Goal: Task Accomplishment & Management: Use online tool/utility

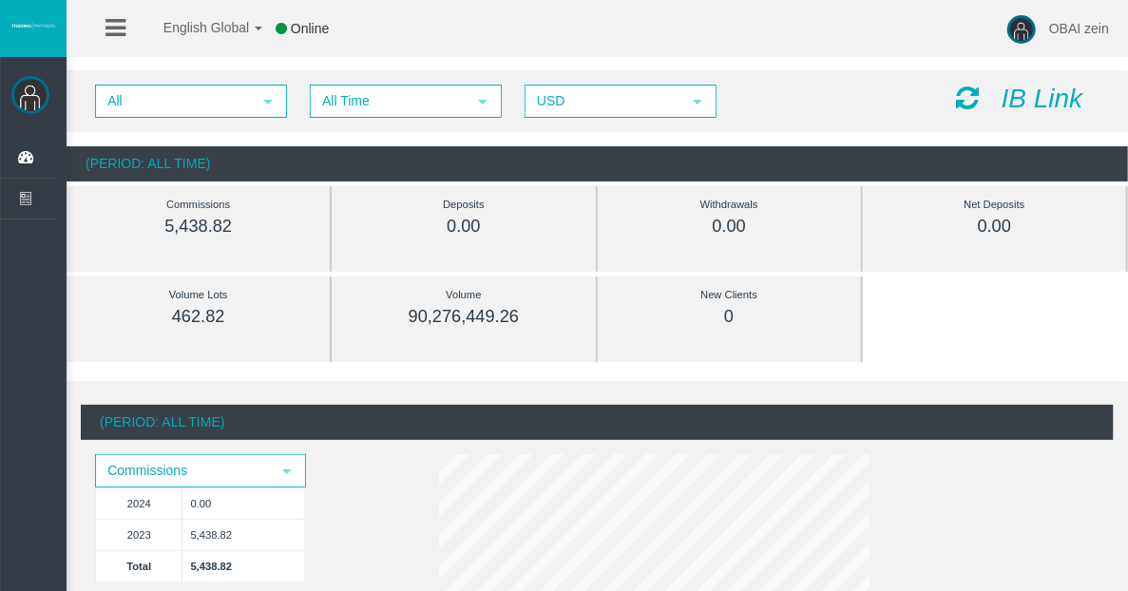
click at [1038, 102] on icon "IB Link" at bounding box center [1042, 98] width 82 height 29
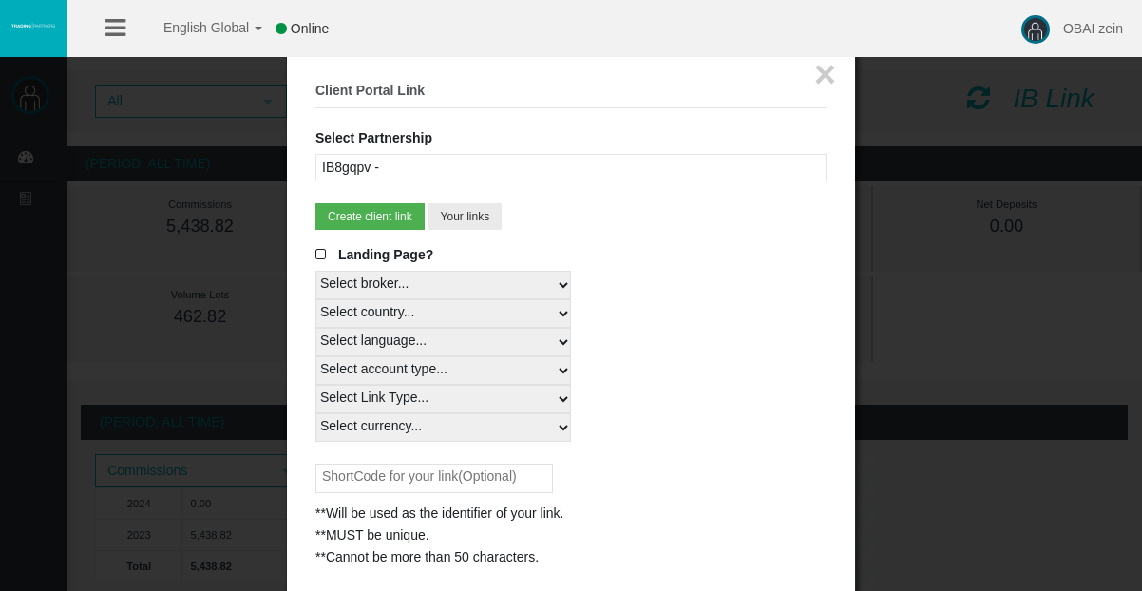
click at [1044, 113] on div at bounding box center [571, 295] width 1142 height 591
click at [814, 71] on button "×" at bounding box center [825, 74] width 22 height 38
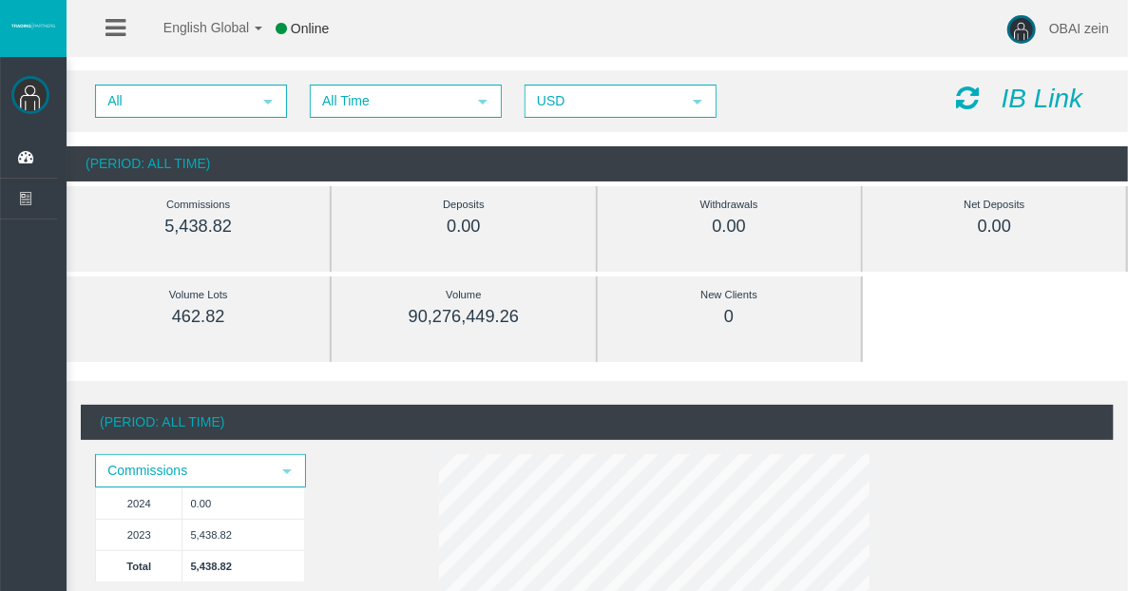
click at [1041, 98] on icon "IB Link" at bounding box center [1042, 98] width 82 height 29
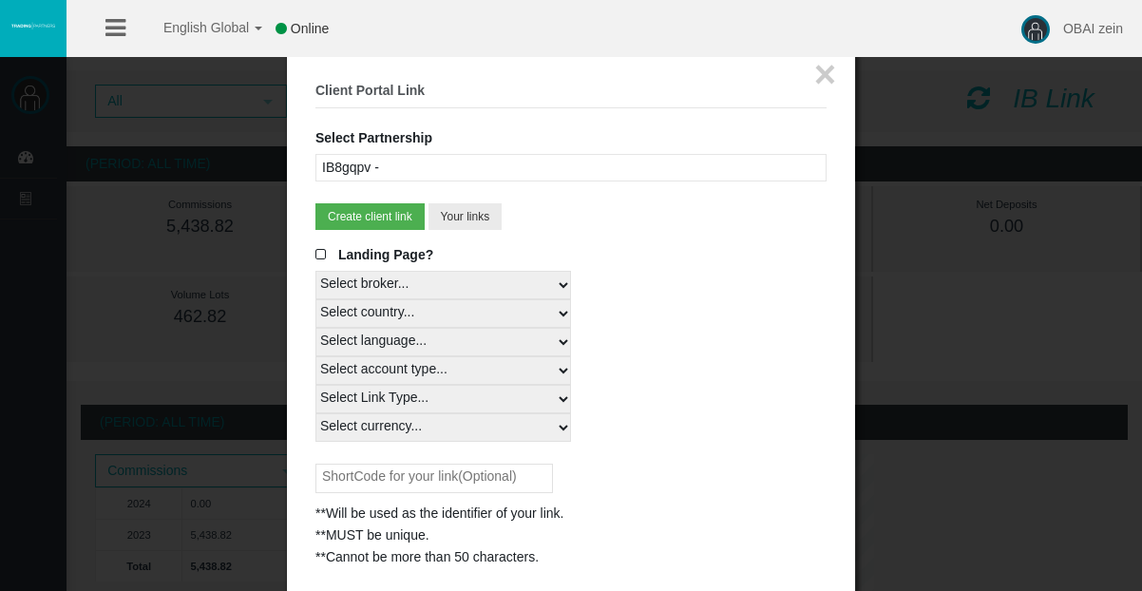
click at [384, 286] on select "Select broker... T4Trade" at bounding box center [443, 285] width 256 height 29
click at [315, 271] on select "Select broker... T4Trade" at bounding box center [443, 285] width 256 height 29
click at [410, 313] on select "Select country... Rest of the World" at bounding box center [443, 313] width 256 height 29
select select
click at [315, 299] on select "Select country... Rest of the World" at bounding box center [443, 313] width 256 height 29
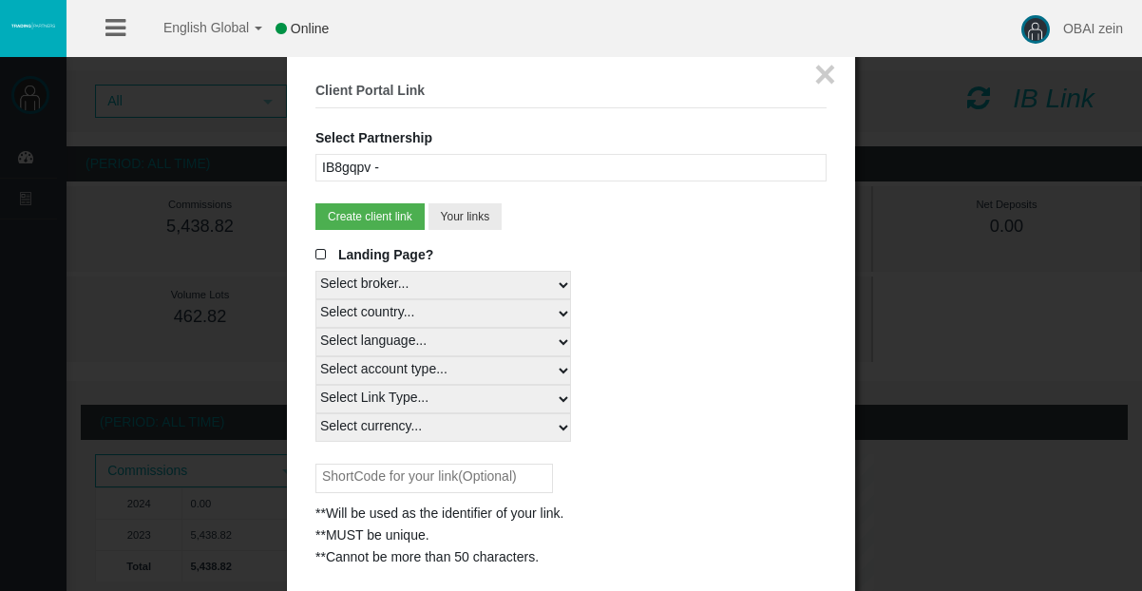
click at [416, 341] on select "Select language... English Japanese Chinese Portuguese Spanish Czech German Fre…" at bounding box center [443, 342] width 256 height 29
select select
click at [315, 328] on select "Select language... English Japanese Chinese Portuguese Spanish Czech German Fre…" at bounding box center [443, 342] width 256 height 29
click at [438, 371] on select "Select account type... All Platforms MT4 LiveFixedSpreadAccount MT4 LiveFloatin…" at bounding box center [443, 370] width 256 height 29
select select
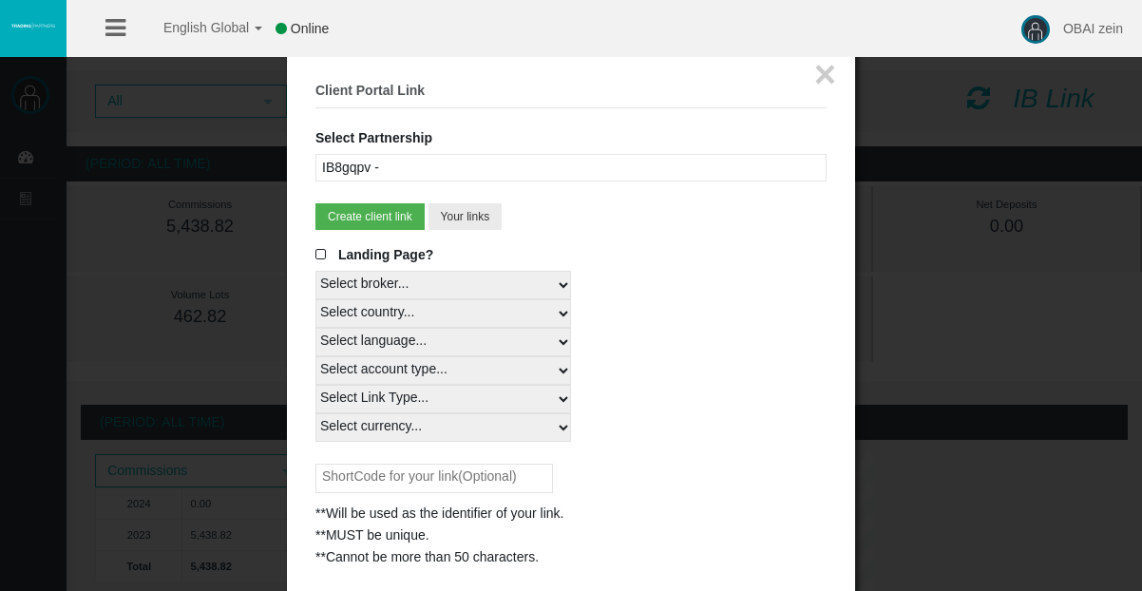
click at [315, 356] on select "Select account type... All Platforms MT4 LiveFixedSpreadAccount MT4 LiveFloatin…" at bounding box center [443, 370] width 256 height 29
click at [407, 400] on select "Select Link Type... Real" at bounding box center [443, 399] width 256 height 29
select select "Real"
click at [315, 385] on select "Select Link Type... Real" at bounding box center [443, 399] width 256 height 29
click at [412, 424] on select "Select currency... All Currencies" at bounding box center [443, 427] width 256 height 29
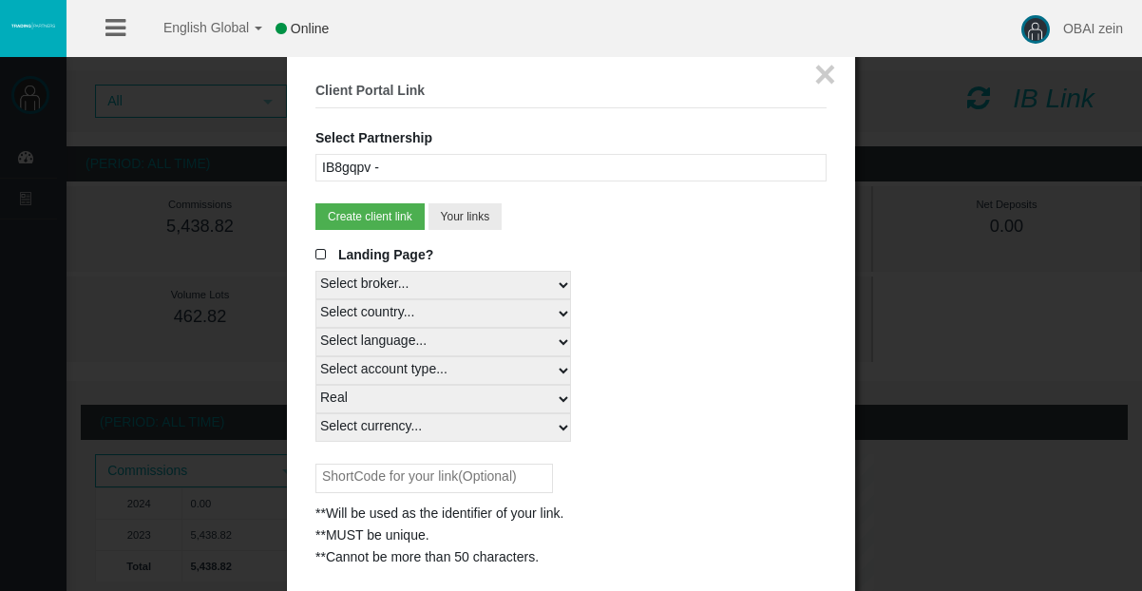
select select "All Currencies"
click at [315, 413] on select "Select currency... All Currencies" at bounding box center [443, 427] width 256 height 29
click at [410, 480] on input "text" at bounding box center [434, 478] width 238 height 29
click at [830, 80] on button "×" at bounding box center [825, 74] width 22 height 38
